Goal: Navigation & Orientation: Find specific page/section

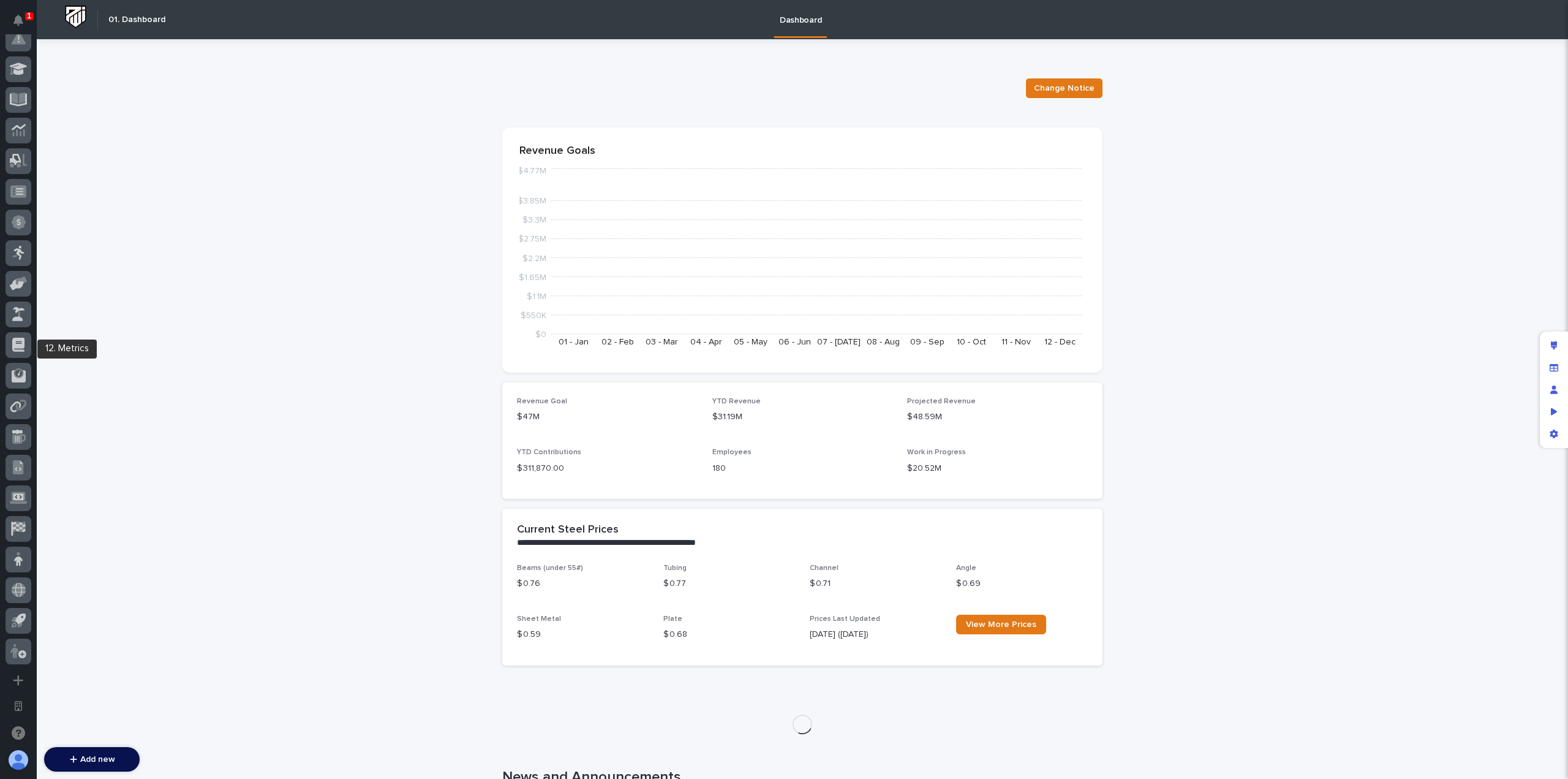
scroll to position [442, 0]
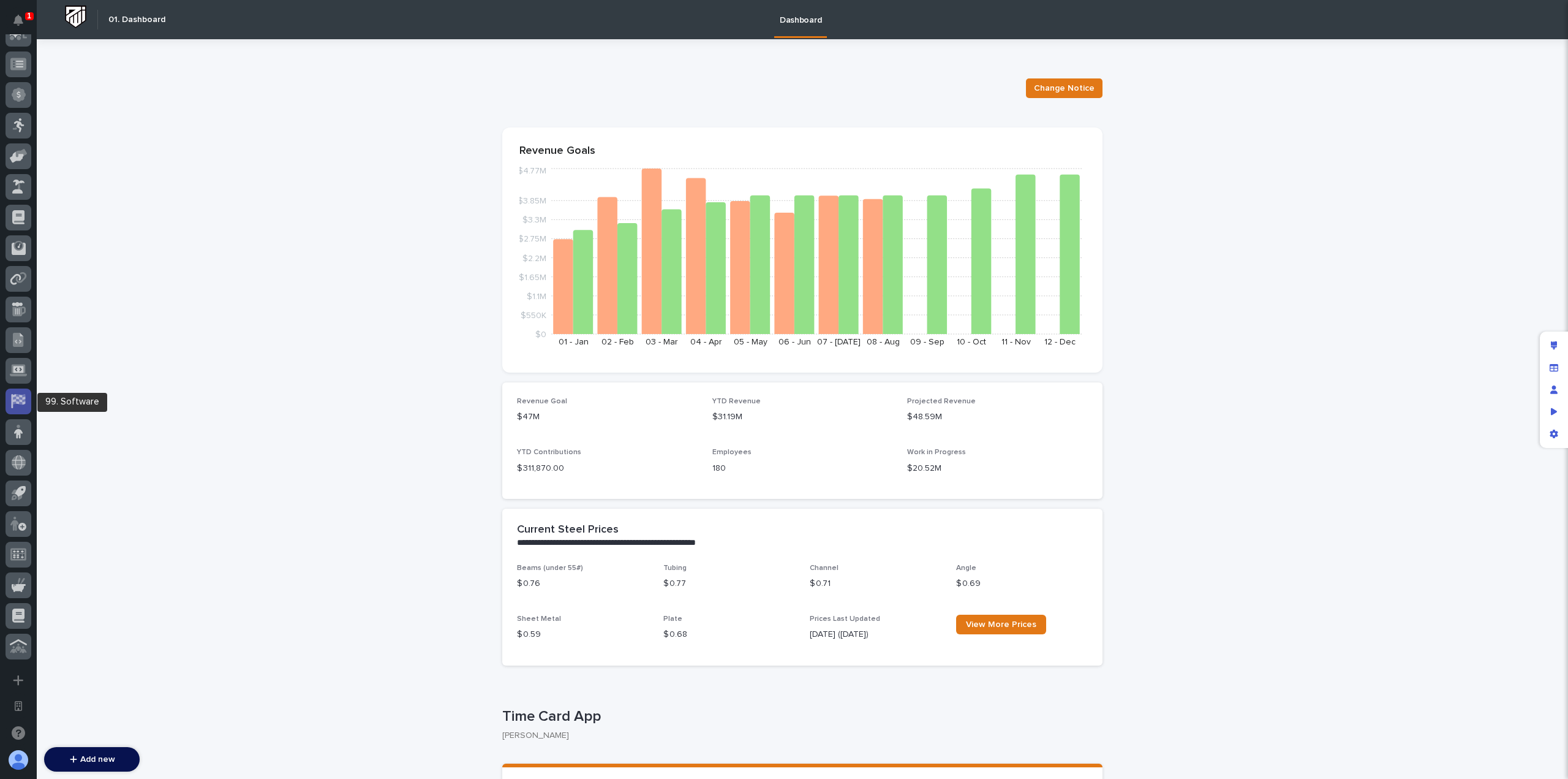
click at [21, 406] on icon at bounding box center [19, 400] width 16 height 14
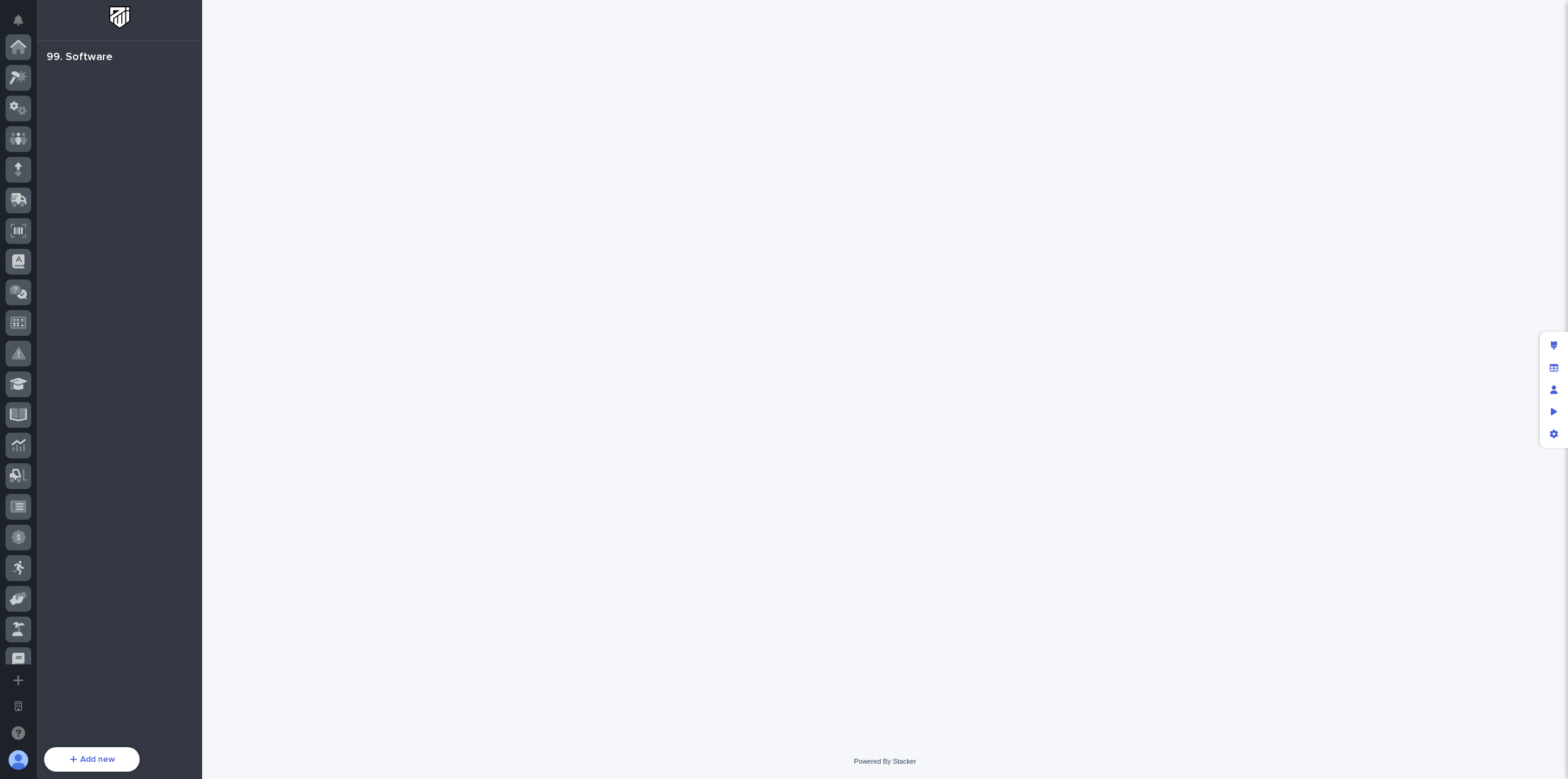
scroll to position [442, 0]
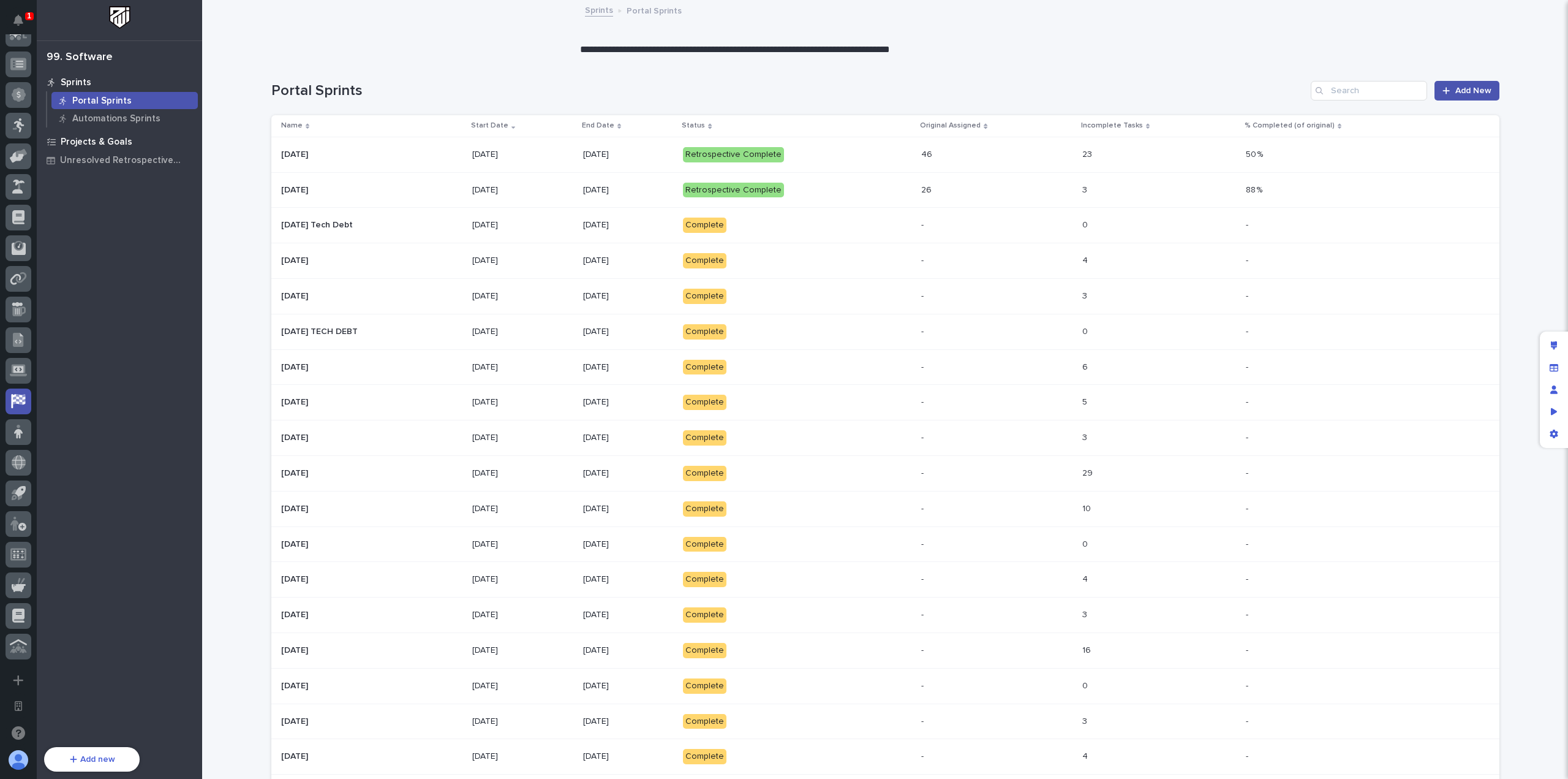
click at [126, 134] on div "Projects & Goals" at bounding box center [119, 142] width 159 height 17
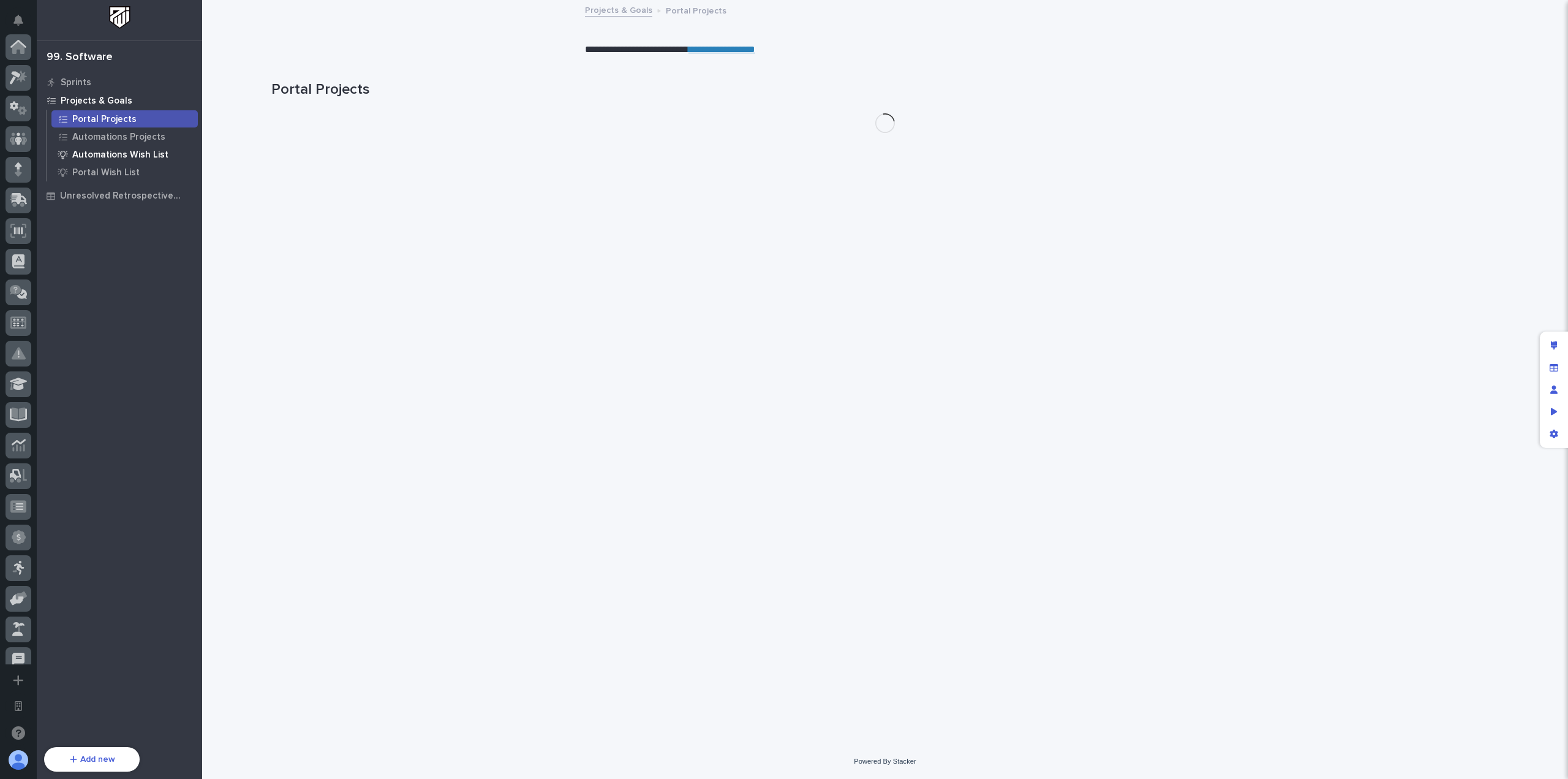
scroll to position [442, 0]
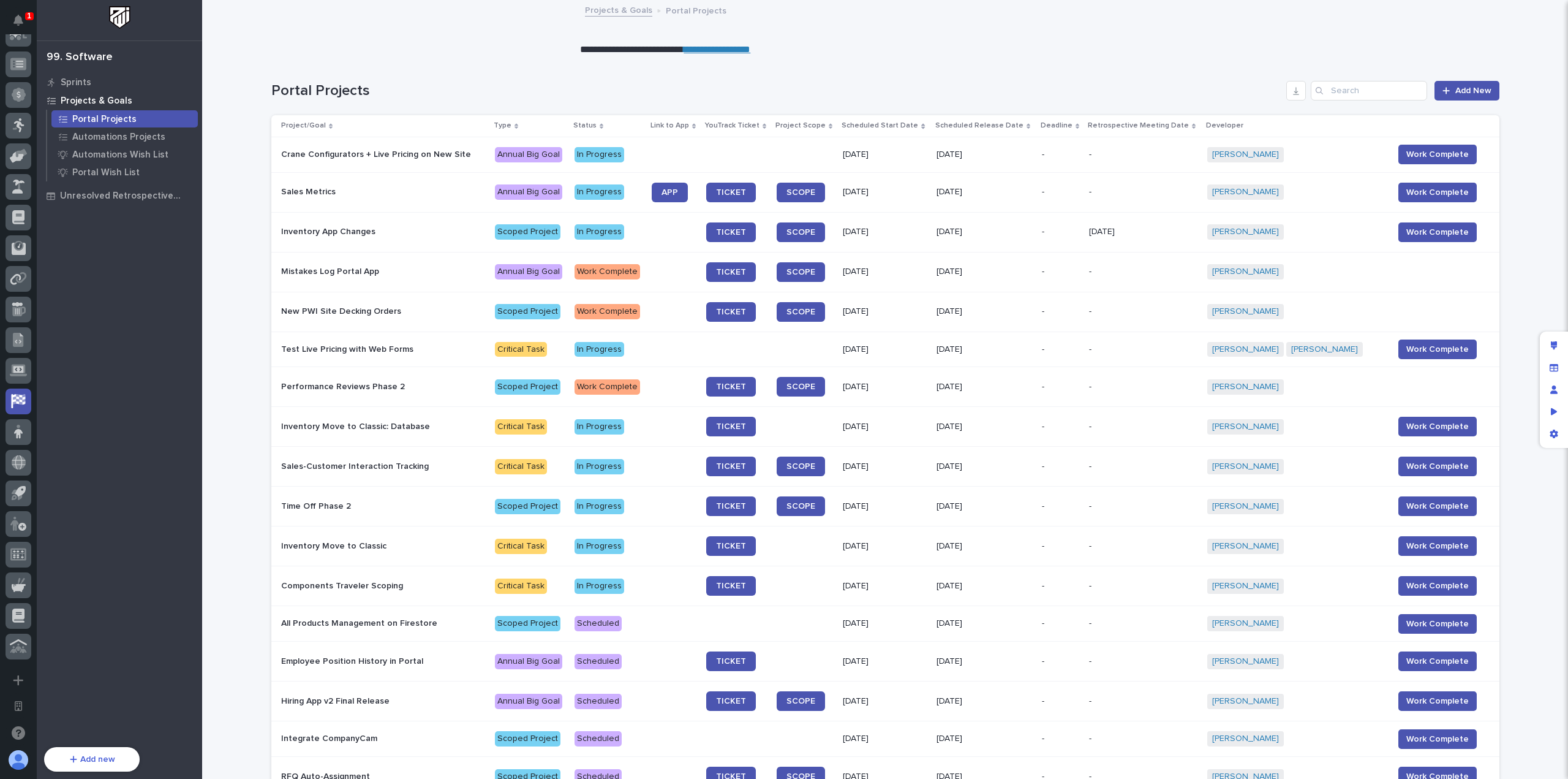
drag, startPoint x: 507, startPoint y: 206, endPoint x: 466, endPoint y: 352, distance: 151.6
click at [466, 352] on p "Test Live Pricing with Web Forms" at bounding box center [384, 350] width 205 height 11
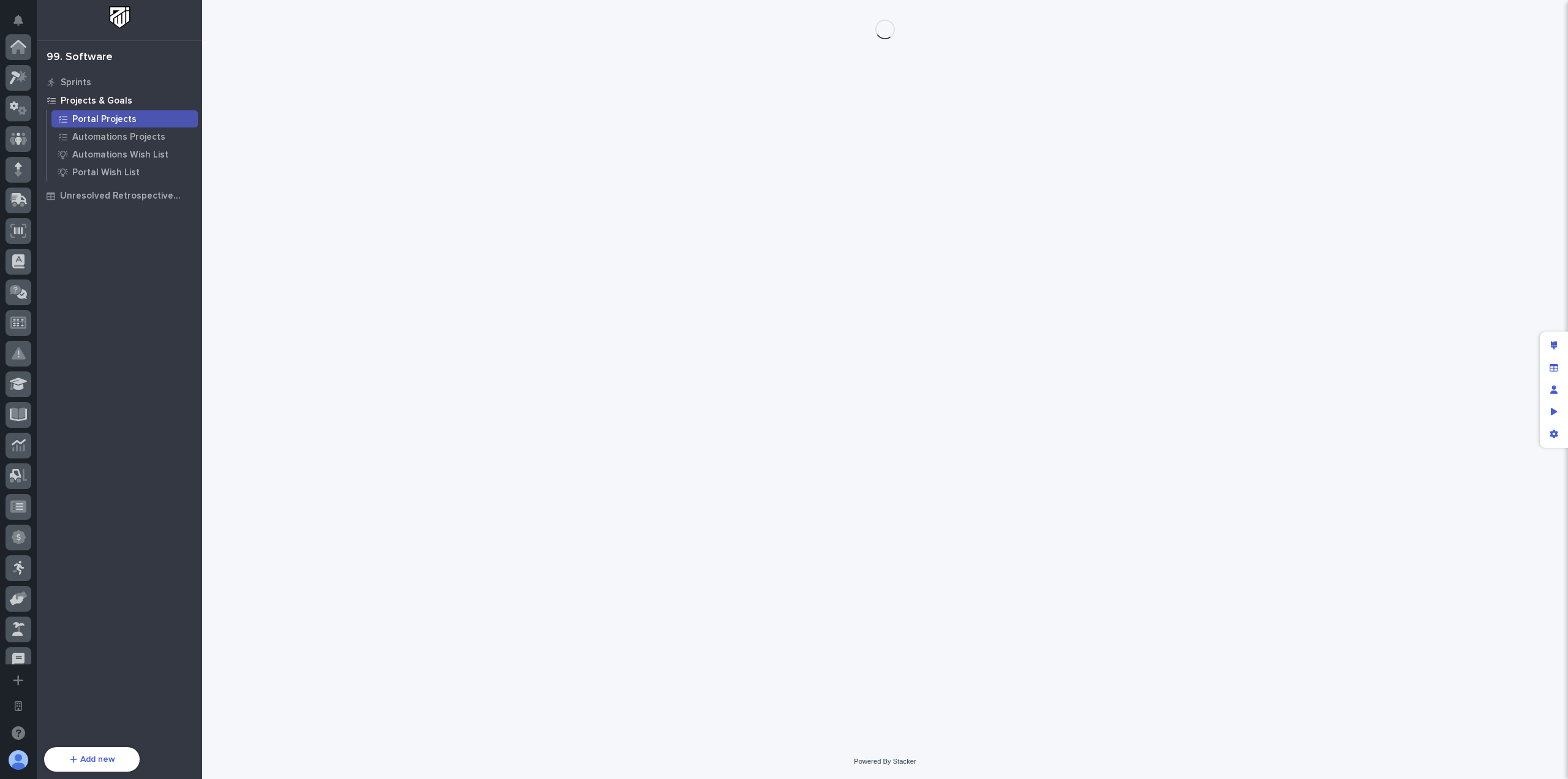
scroll to position [442, 0]
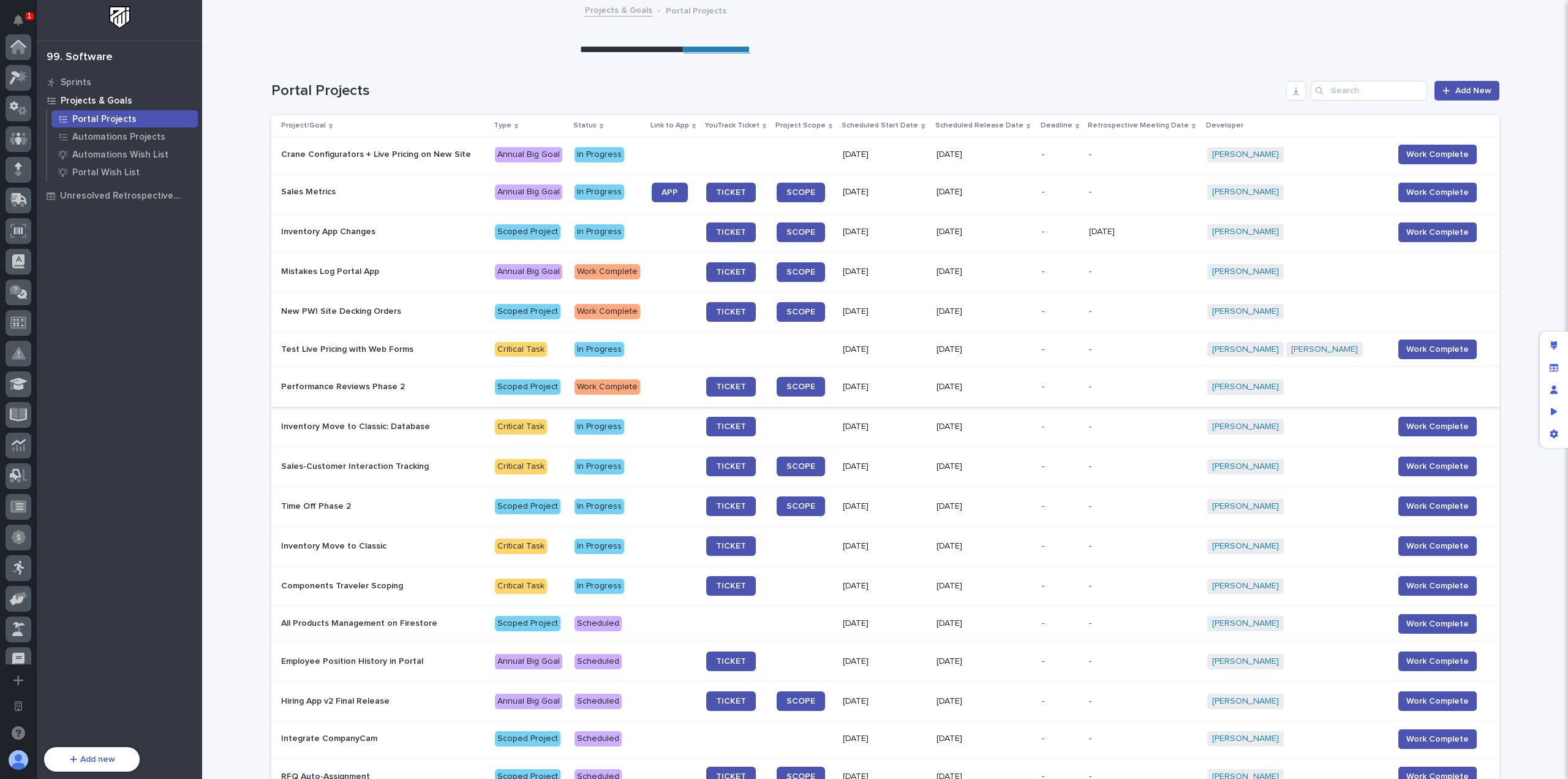
scroll to position [442, 0]
click at [743, 51] on link "**********" at bounding box center [717, 49] width 66 height 9
